Goal: Register for event/course

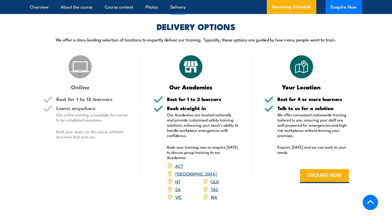
scroll to position [691, 0]
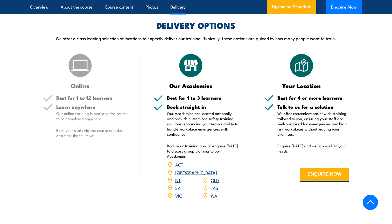
click at [217, 169] on link "[GEOGRAPHIC_DATA]" at bounding box center [196, 172] width 42 height 6
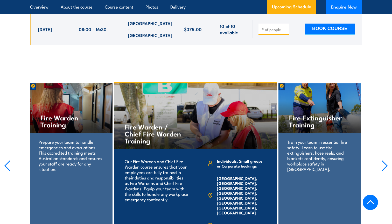
scroll to position [1155, 0]
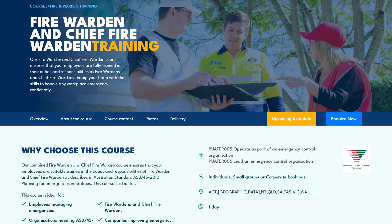
scroll to position [38, 0]
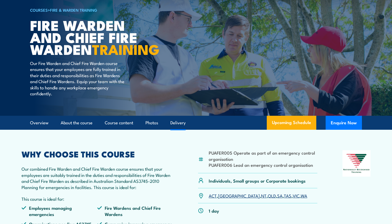
click at [175, 130] on link "Delivery" at bounding box center [177, 123] width 15 height 14
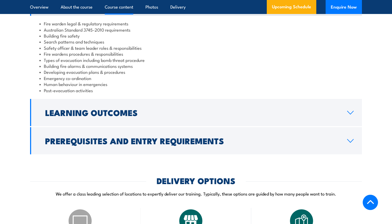
scroll to position [681, 0]
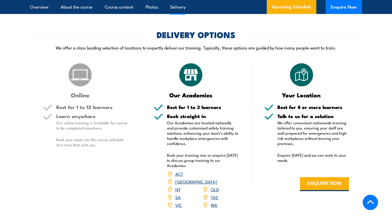
click at [89, 144] on p "Book your seats via the course schedule at a time that suits you." at bounding box center [92, 142] width 72 height 10
click at [323, 186] on button "ENQUIRE NOW" at bounding box center [324, 184] width 49 height 14
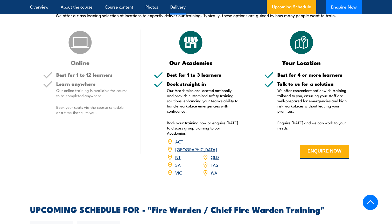
scroll to position [460, 0]
